Goal: Information Seeking & Learning: Learn about a topic

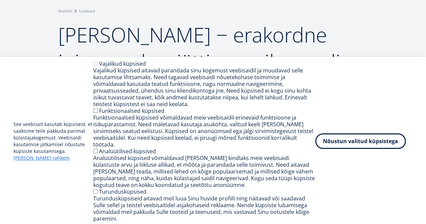
scroll to position [67, 0]
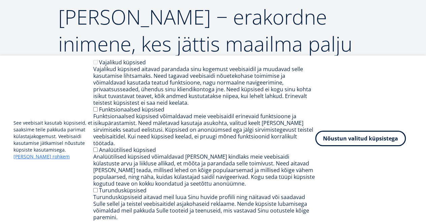
click at [375, 146] on button "Nõustun valitud küpsistega" at bounding box center [360, 139] width 91 height 16
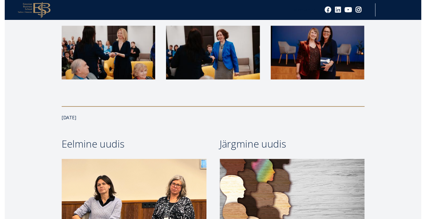
scroll to position [1449, 0]
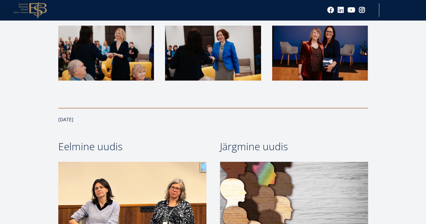
click at [219, 40] on img at bounding box center [213, 53] width 96 height 55
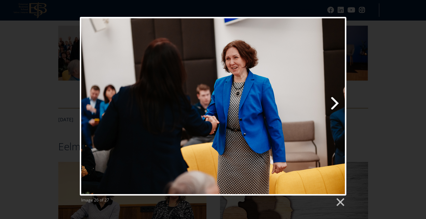
click at [335, 104] on link "Next image" at bounding box center [261, 106] width 171 height 179
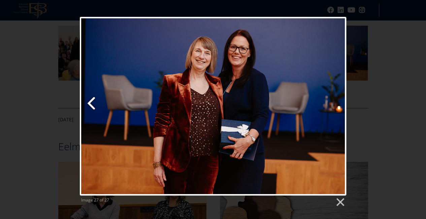
click at [92, 107] on link "Previous image" at bounding box center [125, 106] width 91 height 179
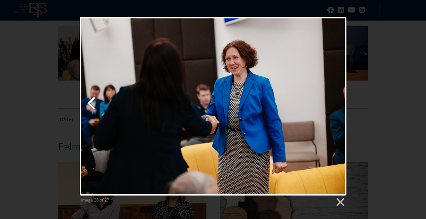
click at [92, 107] on link "Previous image" at bounding box center [125, 106] width 91 height 179
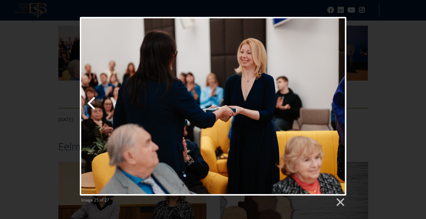
click at [92, 107] on link "Previous image" at bounding box center [125, 106] width 91 height 179
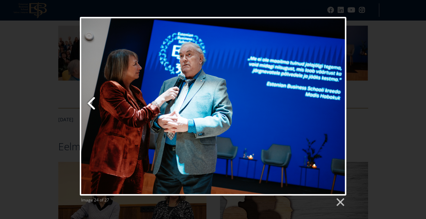
click at [92, 107] on link "Previous image" at bounding box center [125, 106] width 91 height 179
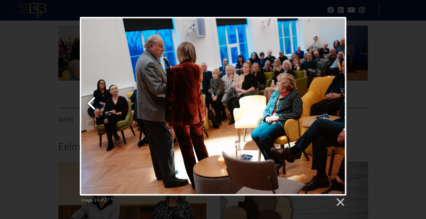
click at [92, 107] on link "Previous image" at bounding box center [125, 106] width 91 height 179
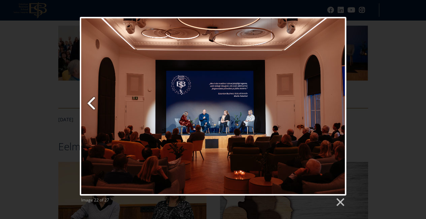
click at [92, 107] on link "Previous image" at bounding box center [125, 106] width 91 height 179
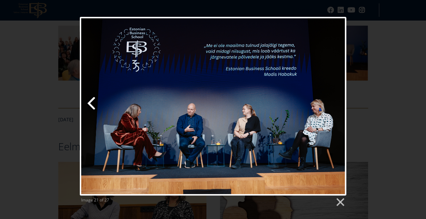
click at [92, 107] on link "Previous image" at bounding box center [125, 106] width 91 height 179
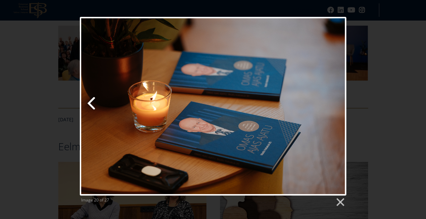
click at [92, 107] on link "Previous image" at bounding box center [125, 106] width 91 height 179
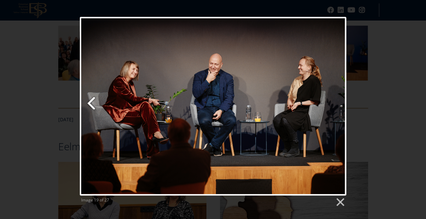
click at [92, 107] on link "Previous image" at bounding box center [125, 106] width 91 height 179
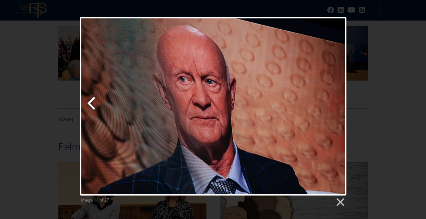
click at [92, 107] on link "Previous image" at bounding box center [125, 106] width 91 height 179
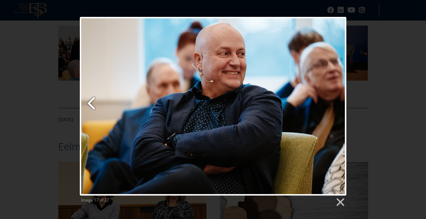
click at [92, 107] on link "Previous image" at bounding box center [125, 106] width 91 height 179
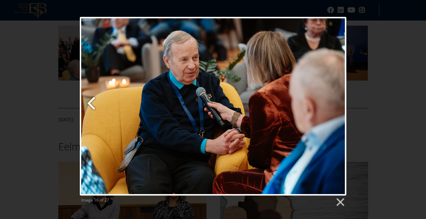
click at [92, 107] on link "Previous image" at bounding box center [125, 106] width 91 height 179
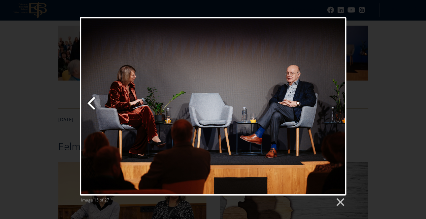
click at [92, 107] on link "Previous image" at bounding box center [125, 106] width 91 height 179
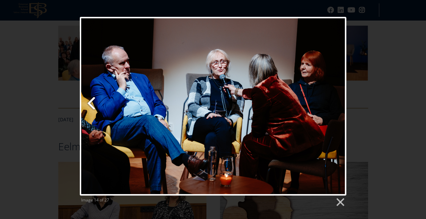
click at [92, 107] on link "Previous image" at bounding box center [125, 106] width 91 height 179
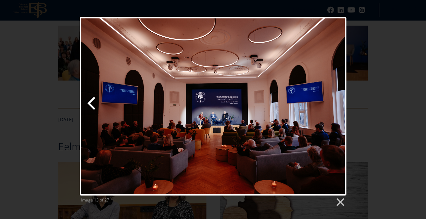
click at [92, 107] on link "Previous image" at bounding box center [125, 106] width 91 height 179
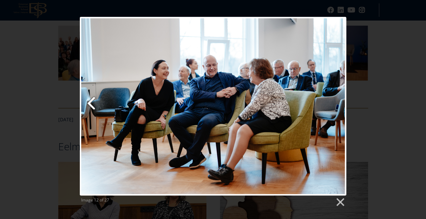
click at [92, 107] on link "Previous image" at bounding box center [125, 106] width 91 height 179
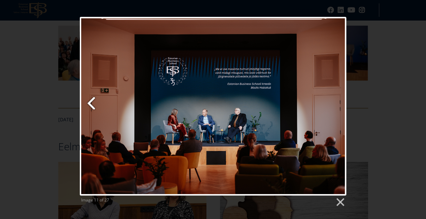
click at [92, 107] on link "Previous image" at bounding box center [125, 106] width 91 height 179
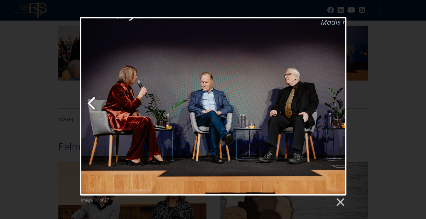
click at [92, 107] on link "Previous image" at bounding box center [125, 106] width 91 height 179
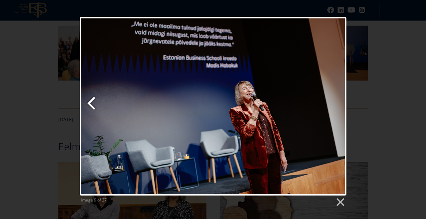
click at [92, 107] on link "Previous image" at bounding box center [125, 106] width 91 height 179
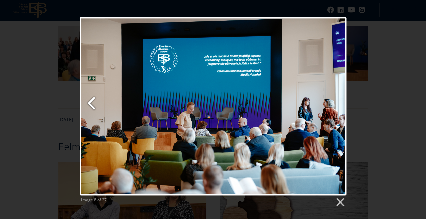
click at [92, 107] on link "Previous image" at bounding box center [125, 106] width 91 height 179
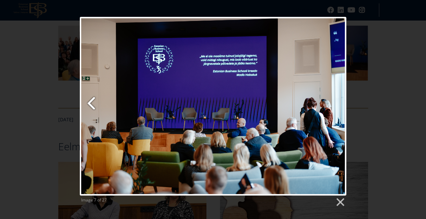
click at [92, 107] on link "Previous image" at bounding box center [125, 106] width 91 height 179
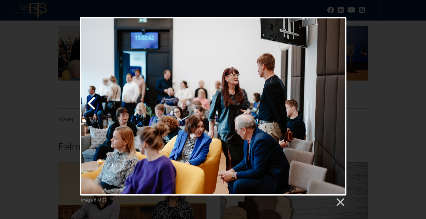
click at [92, 107] on link "Previous image" at bounding box center [125, 106] width 91 height 179
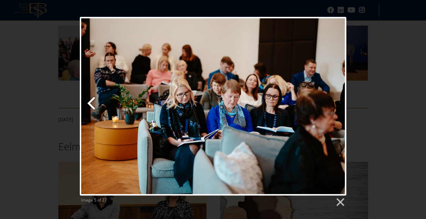
click at [92, 107] on link "Previous image" at bounding box center [125, 106] width 91 height 179
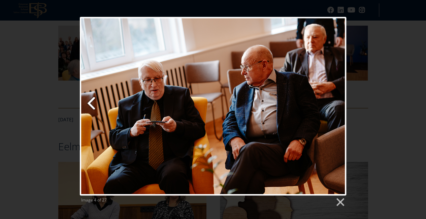
click at [92, 107] on link "Previous image" at bounding box center [125, 106] width 91 height 179
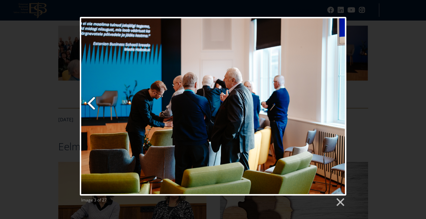
click at [92, 107] on link "Previous image" at bounding box center [125, 106] width 91 height 179
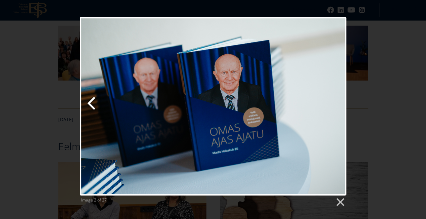
click at [92, 107] on link "Previous image" at bounding box center [125, 106] width 91 height 179
